Goal: Transaction & Acquisition: Purchase product/service

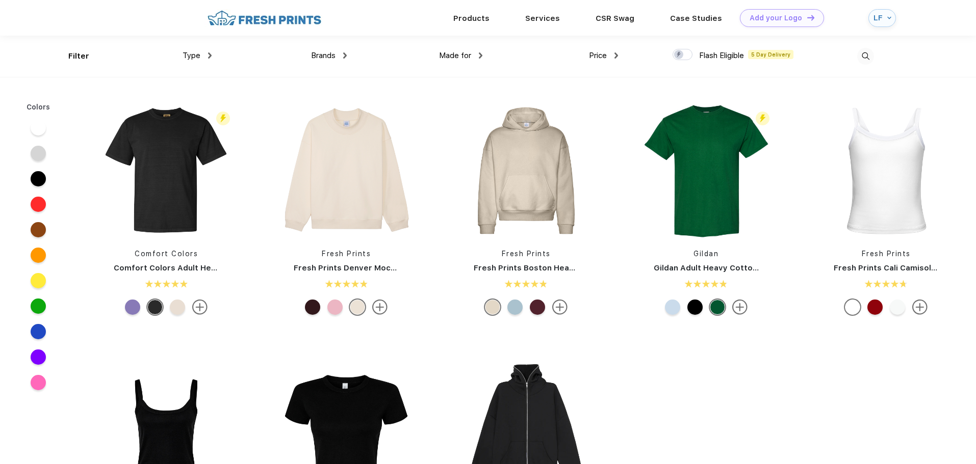
scroll to position [1, 0]
click at [330, 57] on span "Brands" at bounding box center [323, 54] width 24 height 9
click at [327, 55] on span "Brands" at bounding box center [323, 54] width 24 height 9
click at [336, 55] on div "Brands" at bounding box center [329, 55] width 36 height 12
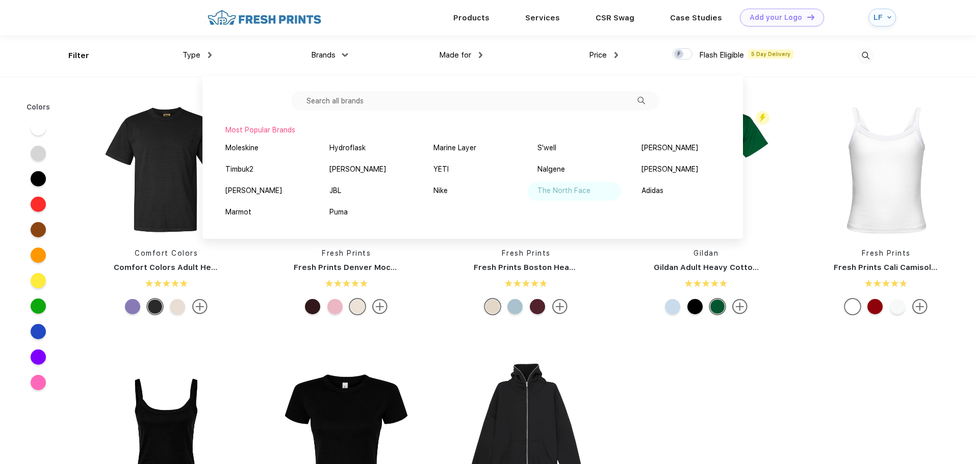
click at [545, 193] on div "The North Face" at bounding box center [563, 191] width 53 height 11
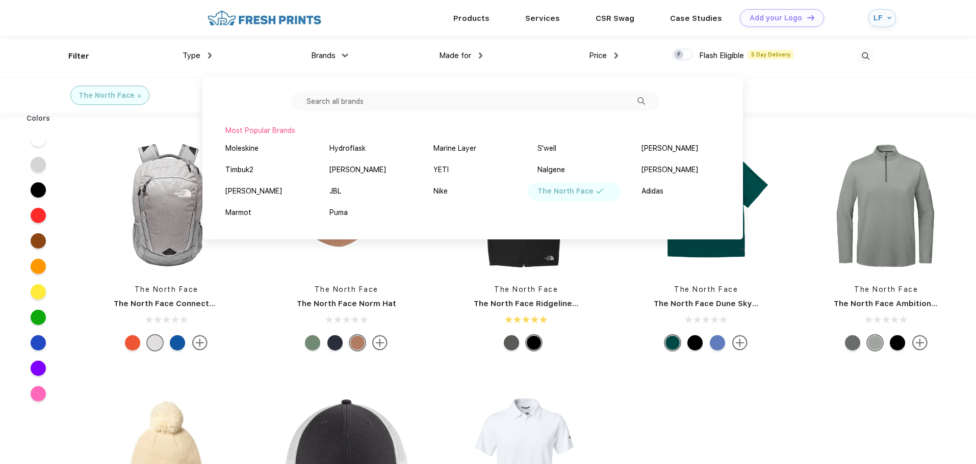
click at [419, 280] on div "The North Face The North Face Norm Hat" at bounding box center [346, 247] width 151 height 216
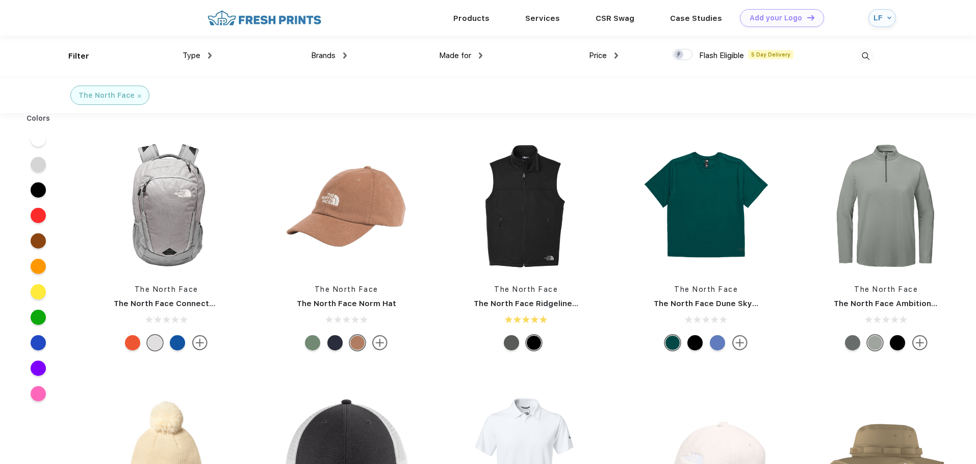
click at [210, 55] on img at bounding box center [210, 56] width 4 height 6
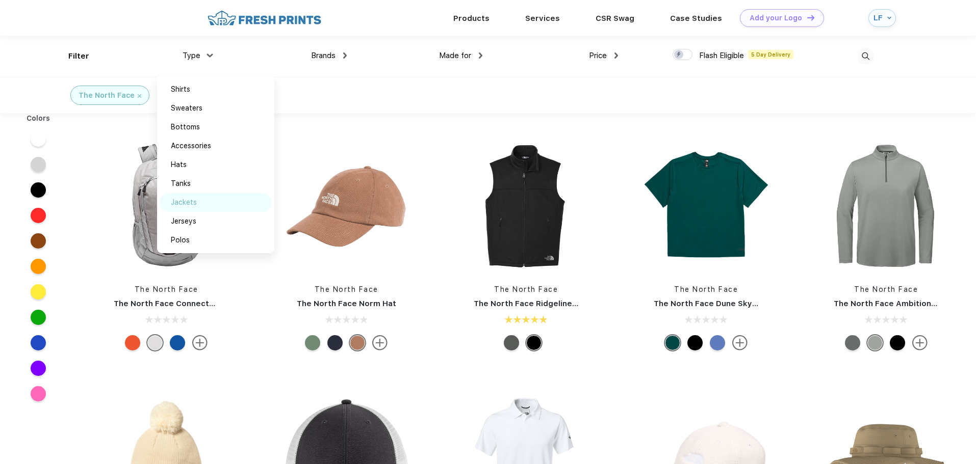
click at [186, 204] on div "Jackets" at bounding box center [184, 202] width 26 height 11
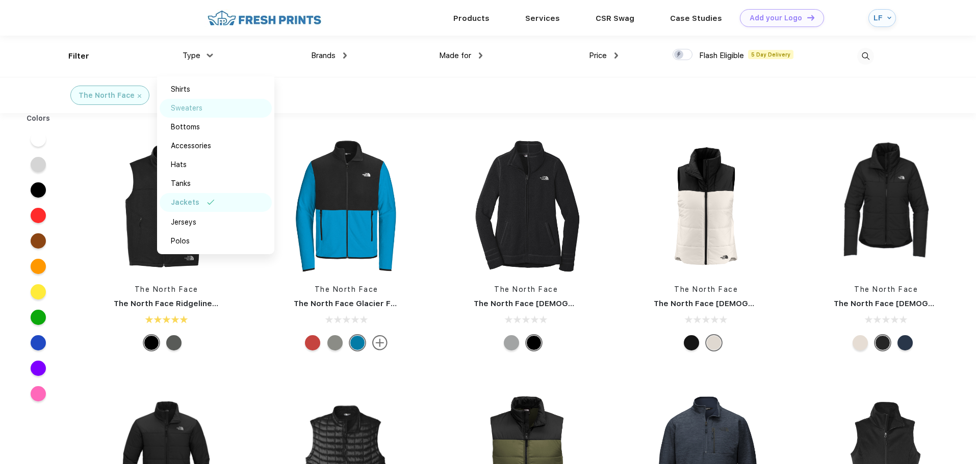
click at [200, 108] on div "Sweaters" at bounding box center [187, 108] width 32 height 11
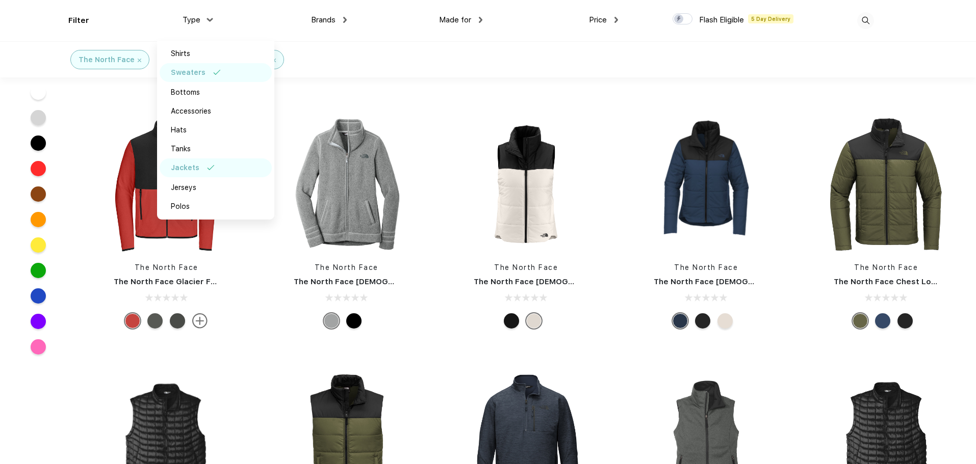
scroll to position [204, 0]
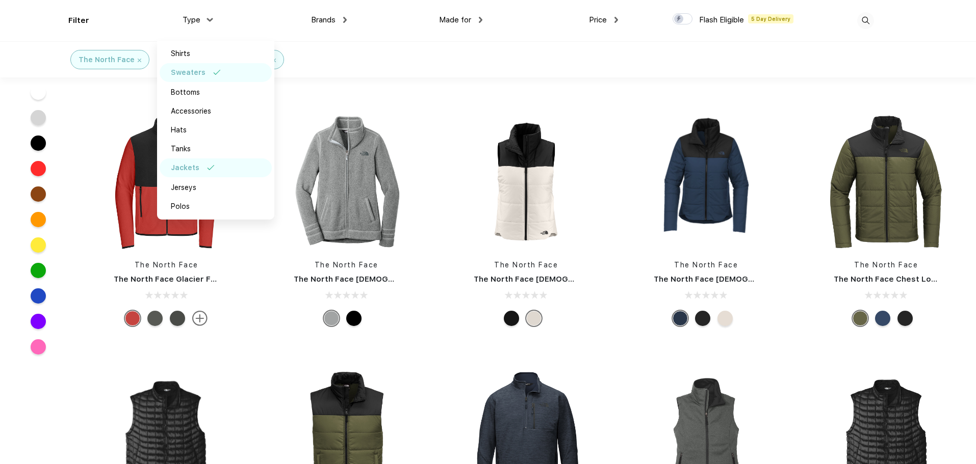
click at [429, 93] on div "The North Face The North Face Ridgeline Soft Shell Vest The North Face The Nort…" at bounding box center [525, 350] width 899 height 1027
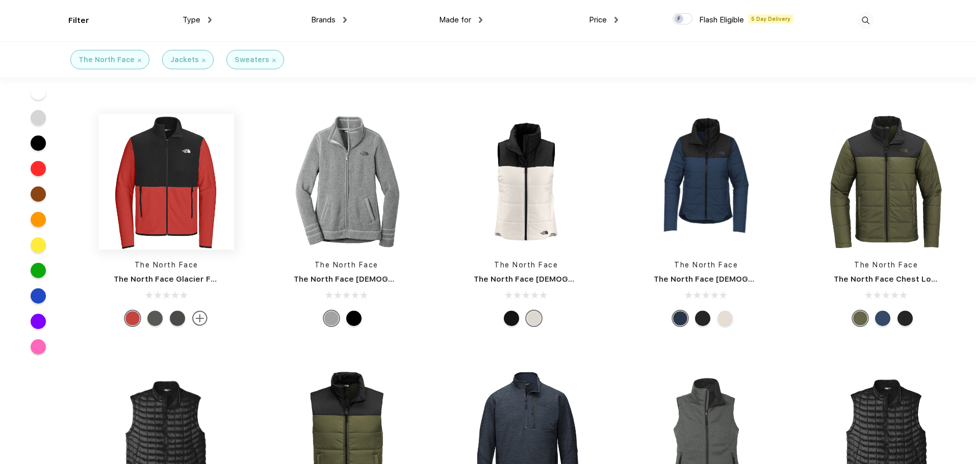
click at [179, 169] on img at bounding box center [166, 182] width 136 height 136
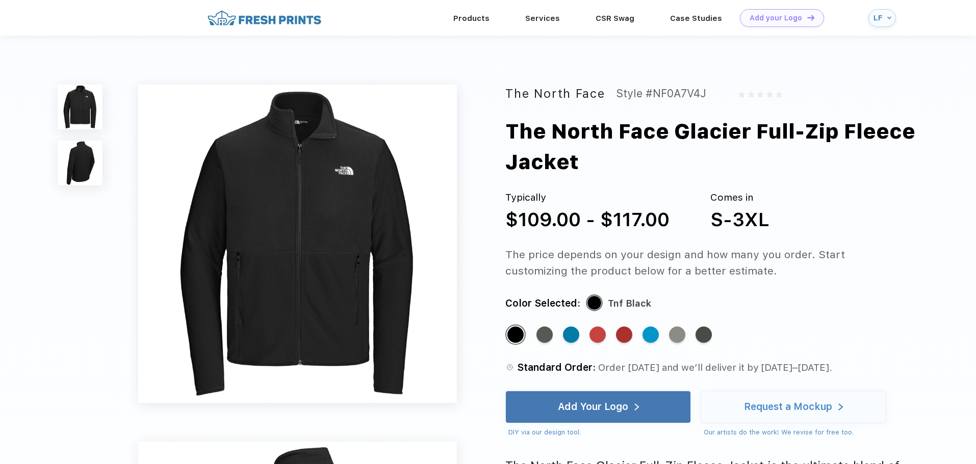
click at [91, 165] on img at bounding box center [80, 163] width 45 height 45
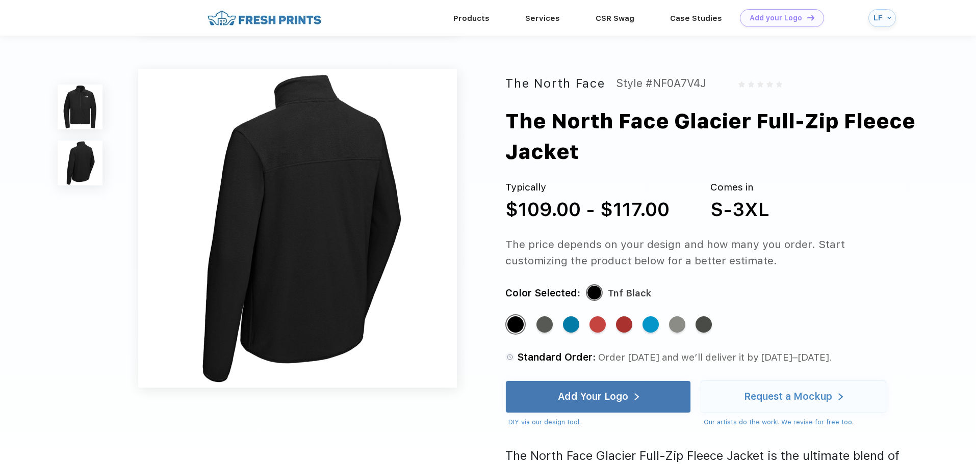
click at [82, 109] on img at bounding box center [80, 107] width 45 height 45
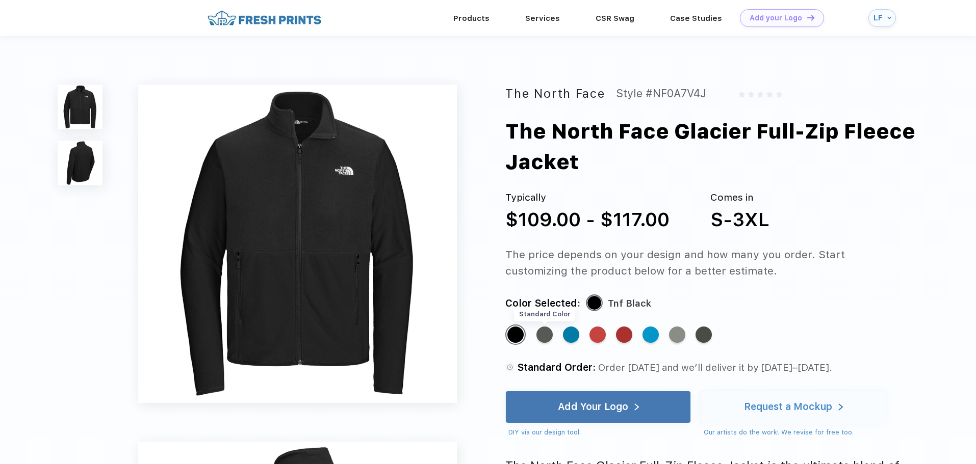
click at [548, 340] on div "Standard Color" at bounding box center [544, 335] width 16 height 16
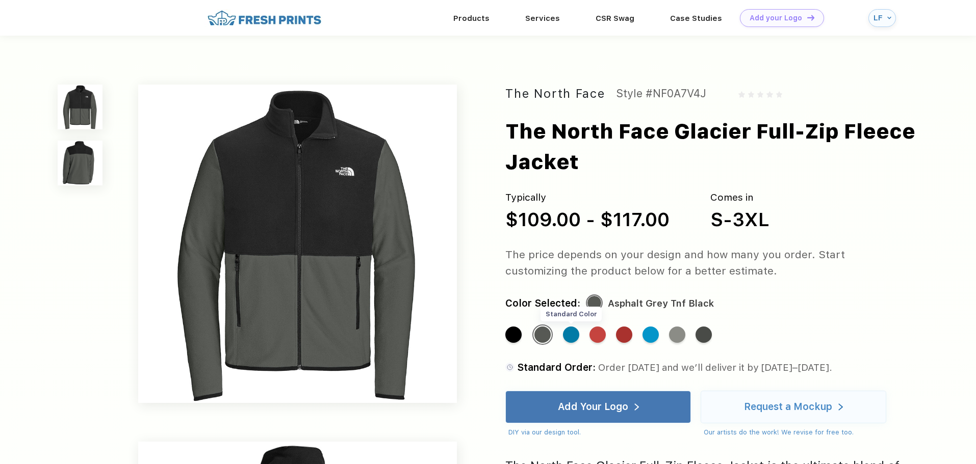
click at [575, 339] on div "Standard Color" at bounding box center [571, 335] width 16 height 16
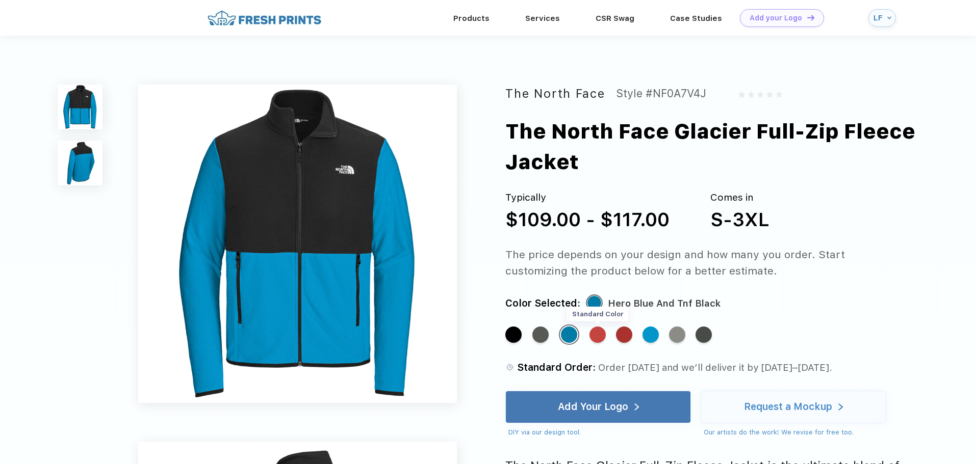
click at [596, 337] on div "Standard Color" at bounding box center [597, 335] width 16 height 16
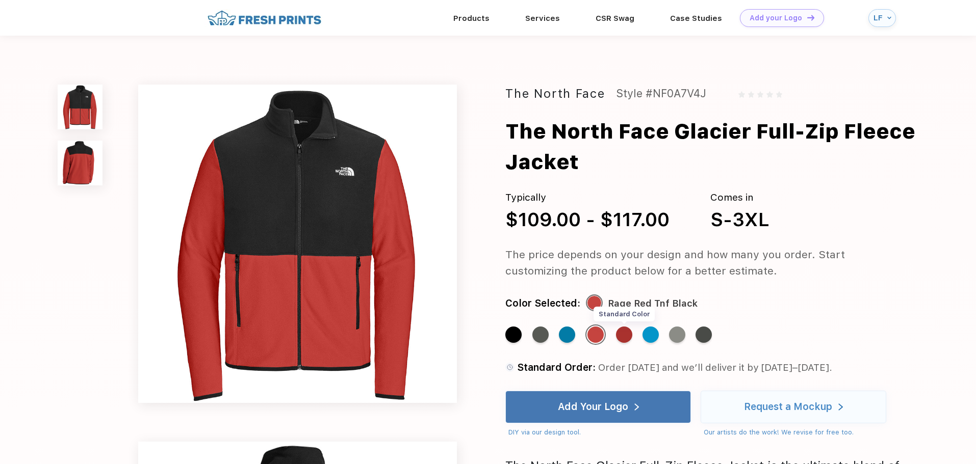
click at [623, 336] on div "Standard Color" at bounding box center [624, 335] width 16 height 16
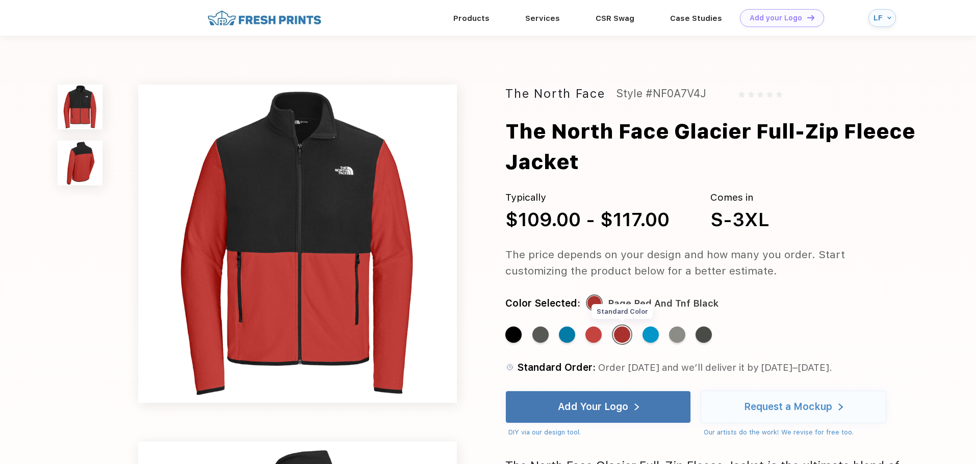
click at [623, 336] on div "Standard Color" at bounding box center [622, 335] width 16 height 16
click at [593, 338] on div "Standard Color" at bounding box center [593, 335] width 16 height 16
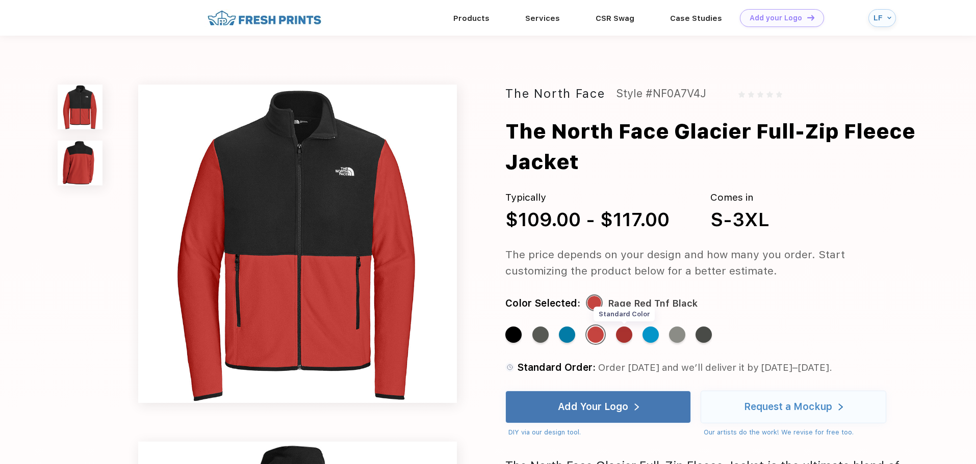
click at [620, 337] on div "Standard Color" at bounding box center [624, 335] width 16 height 16
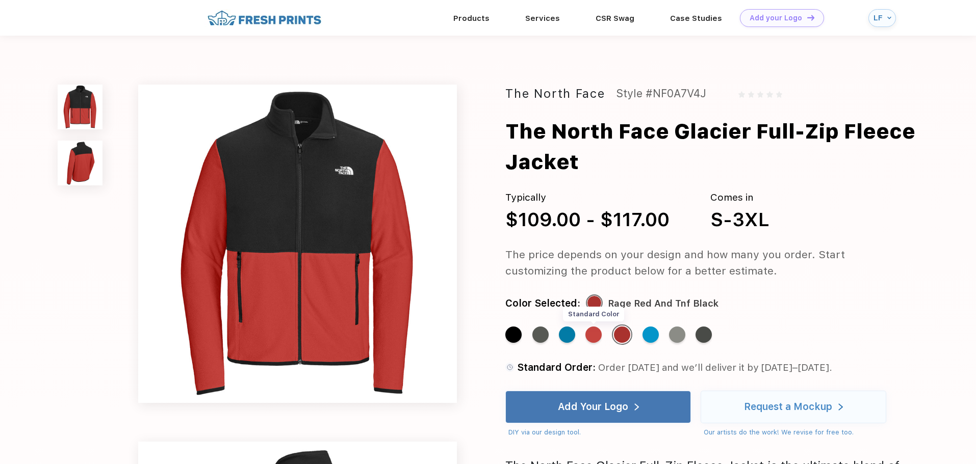
click at [594, 334] on div "Standard Color" at bounding box center [593, 335] width 16 height 16
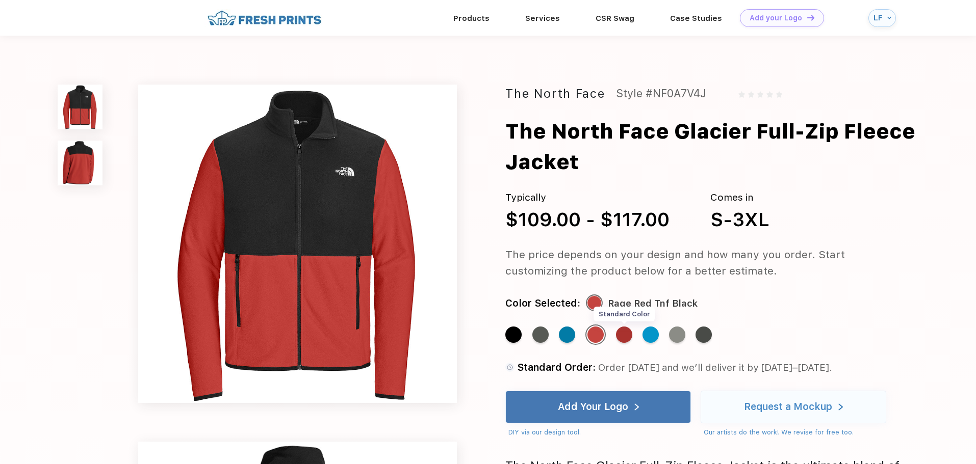
click at [623, 333] on div "Standard Color" at bounding box center [624, 335] width 16 height 16
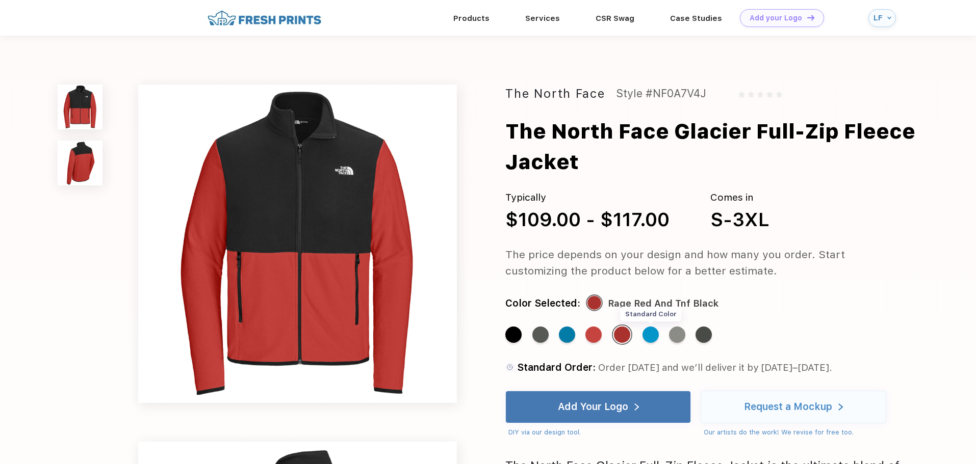
click at [648, 337] on div "Standard Color" at bounding box center [650, 335] width 16 height 16
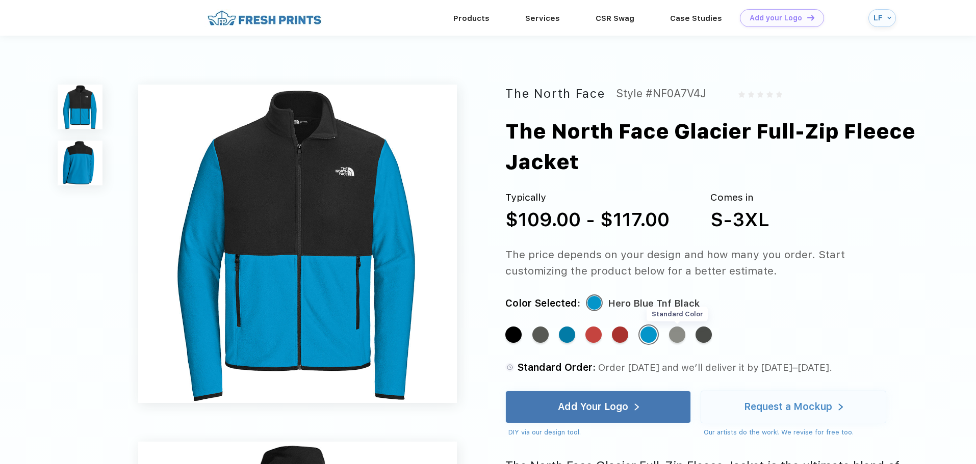
click at [674, 337] on div "Standard Color" at bounding box center [677, 335] width 16 height 16
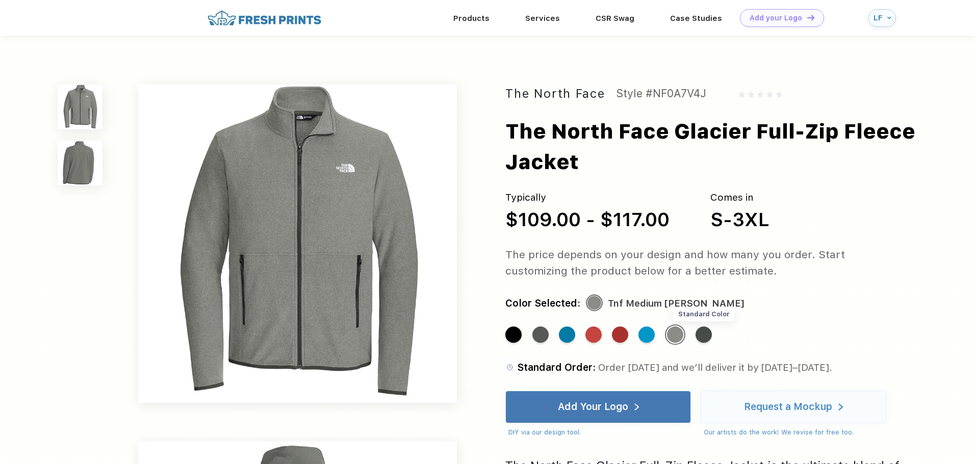
click at [708, 334] on div "Standard Color" at bounding box center [703, 335] width 16 height 16
